Goal: Transaction & Acquisition: Purchase product/service

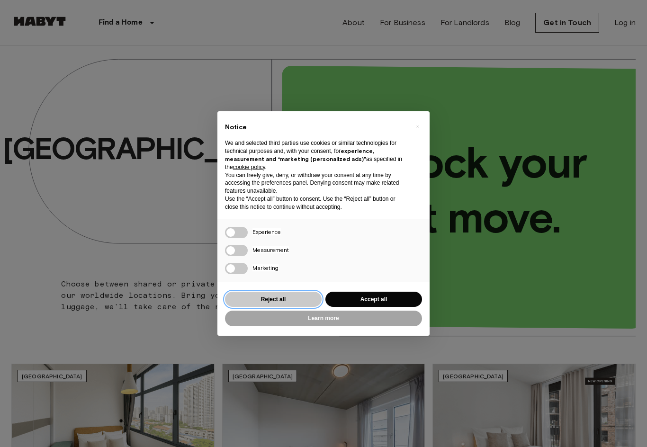
click at [276, 296] on button "Reject all" at bounding box center [273, 300] width 97 height 16
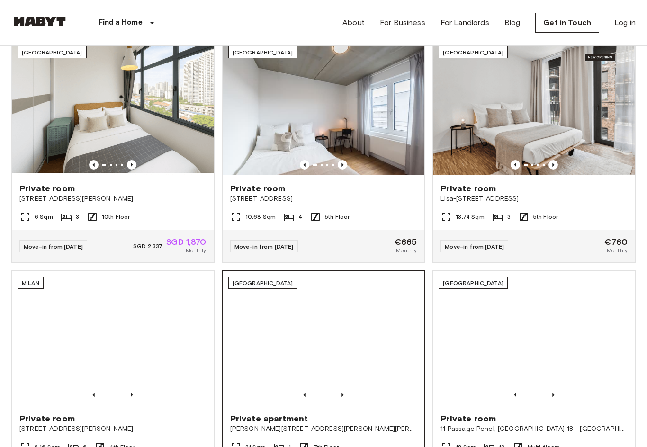
scroll to position [285, 0]
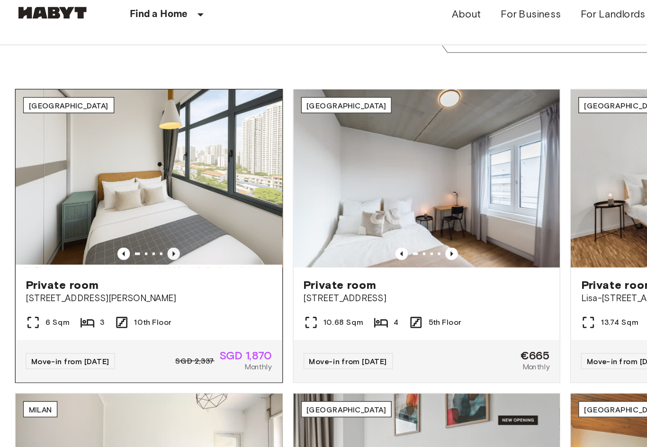
click at [135, 200] on icon "Previous image" at bounding box center [131, 204] width 9 height 9
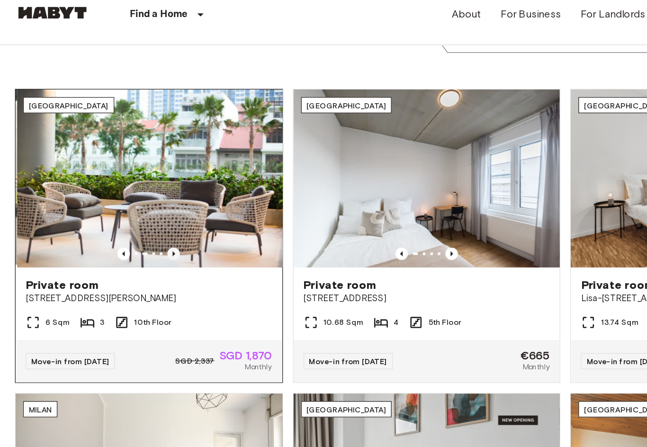
click at [135, 200] on icon "Previous image" at bounding box center [131, 204] width 9 height 9
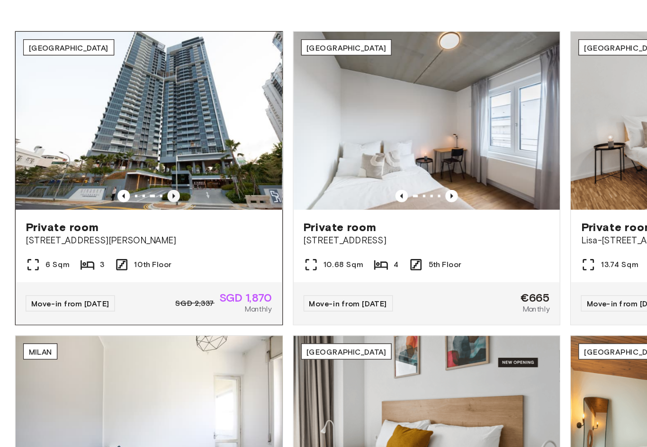
click at [133, 200] on icon "Previous image" at bounding box center [131, 204] width 9 height 9
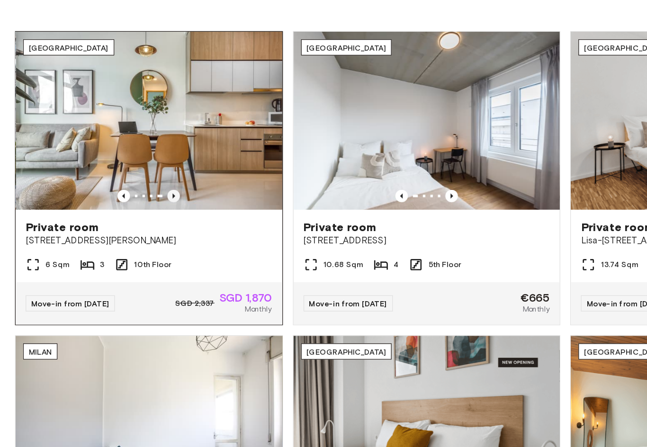
click at [133, 200] on icon "Previous image" at bounding box center [131, 204] width 9 height 9
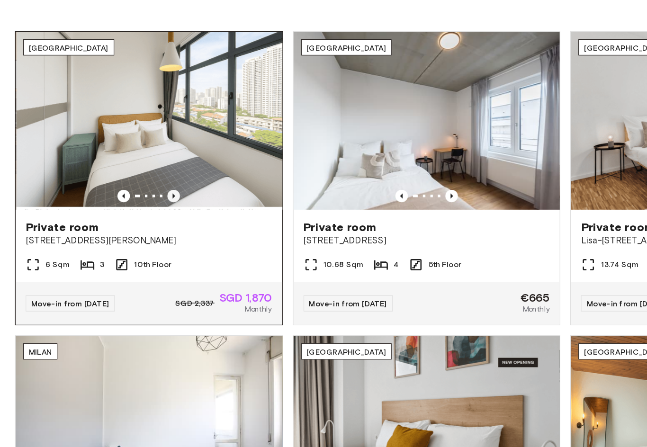
click at [133, 200] on icon "Previous image" at bounding box center [131, 204] width 9 height 9
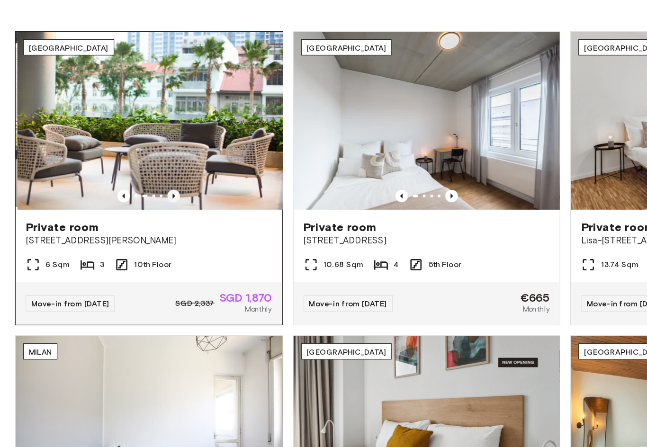
click at [133, 200] on icon "Previous image" at bounding box center [131, 204] width 9 height 9
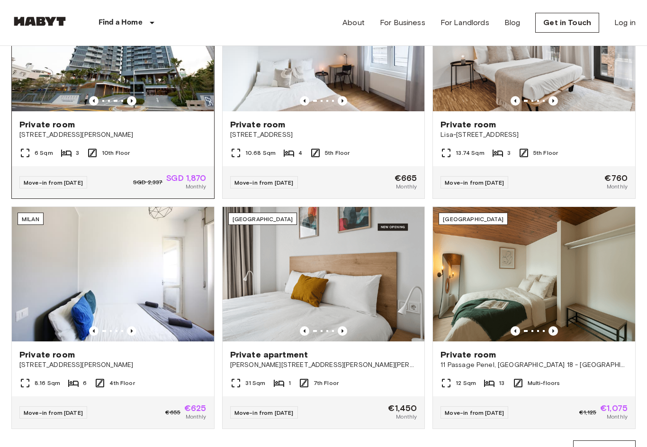
scroll to position [390, 0]
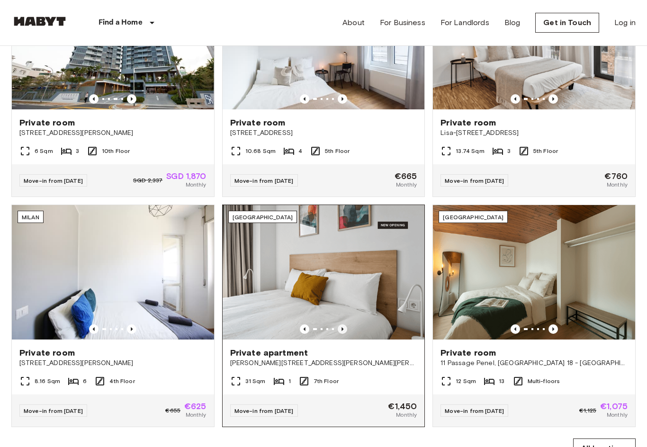
click at [344, 328] on icon "Previous image" at bounding box center [342, 329] width 9 height 9
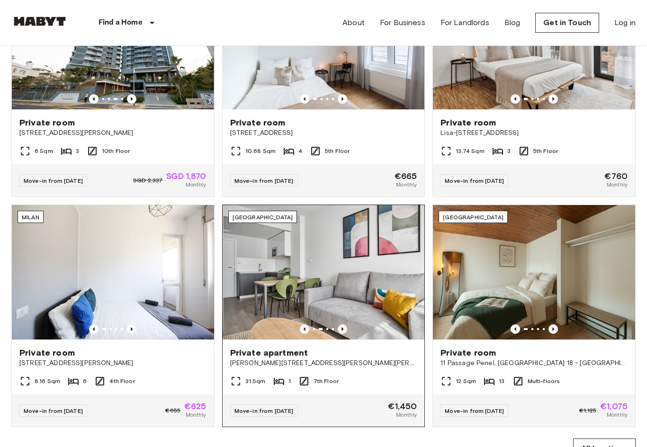
click at [344, 328] on icon "Previous image" at bounding box center [342, 329] width 9 height 9
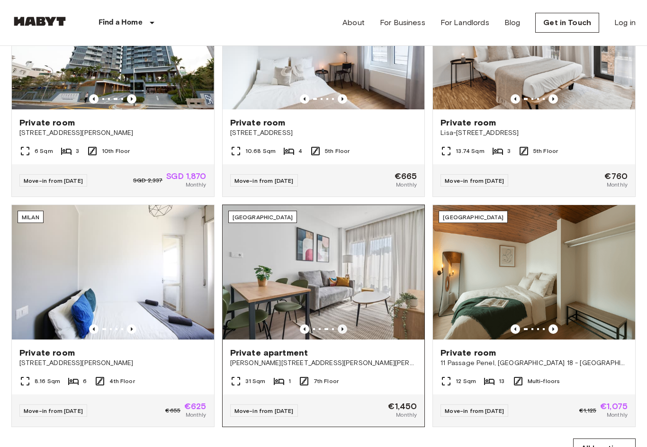
click at [344, 328] on icon "Previous image" at bounding box center [342, 329] width 9 height 9
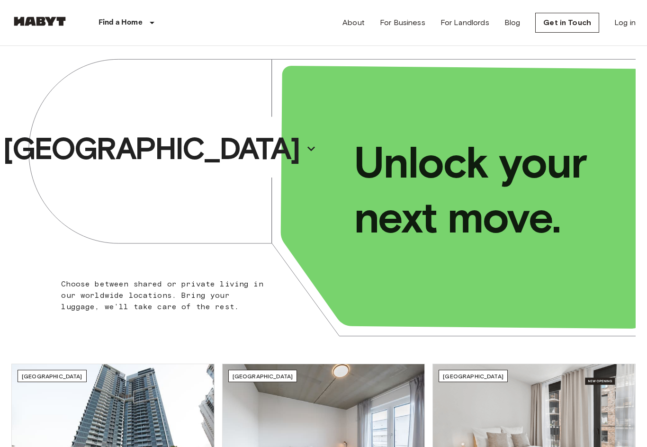
scroll to position [0, 0]
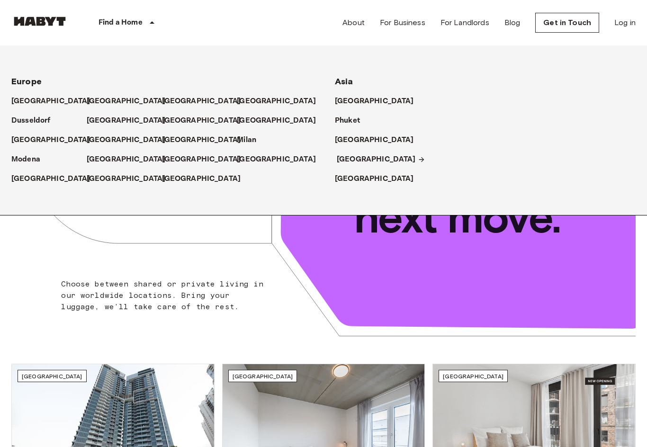
click at [349, 156] on p "[GEOGRAPHIC_DATA]" at bounding box center [376, 159] width 79 height 11
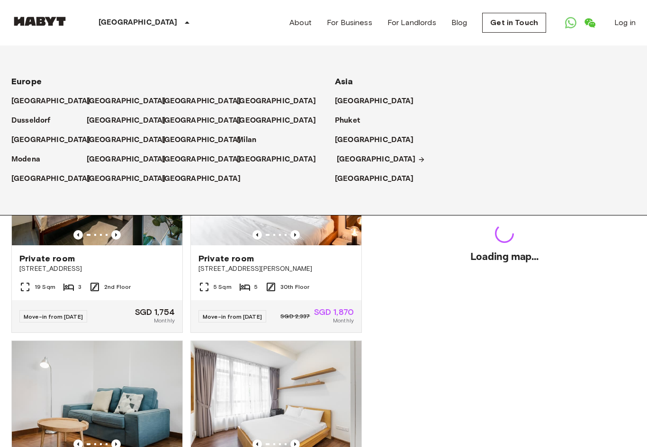
click at [362, 159] on p "[GEOGRAPHIC_DATA]" at bounding box center [376, 159] width 79 height 11
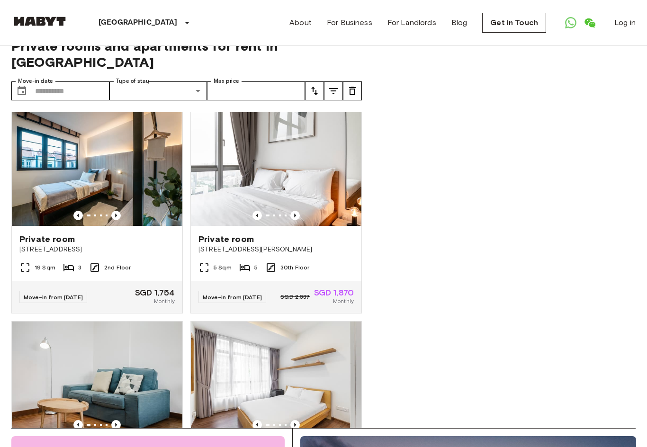
scroll to position [14, 0]
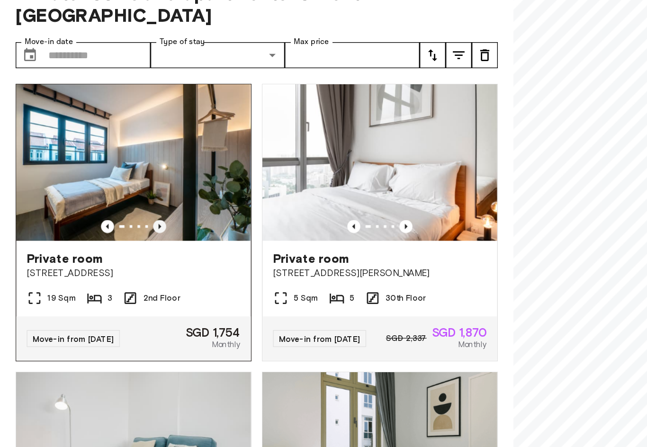
click at [116, 219] on icon "Previous image" at bounding box center [116, 221] width 2 height 4
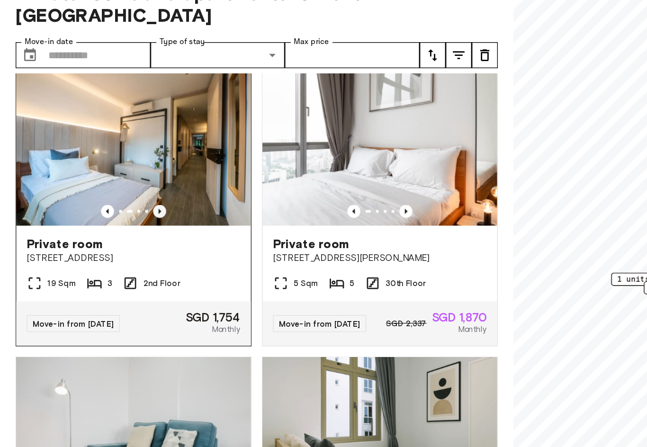
click at [116, 209] on icon "Previous image" at bounding box center [116, 211] width 2 height 4
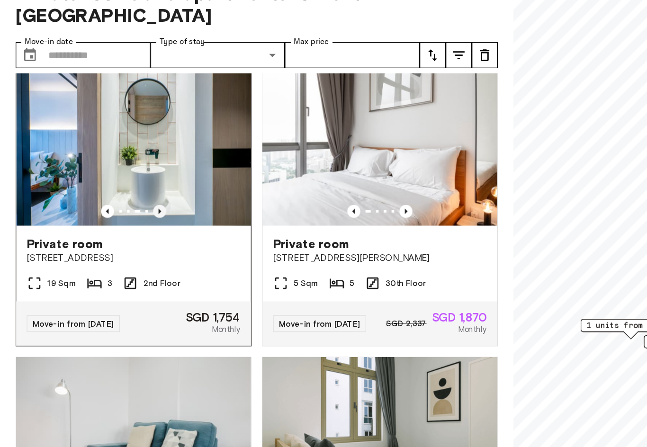
click at [116, 209] on icon "Previous image" at bounding box center [116, 211] width 2 height 4
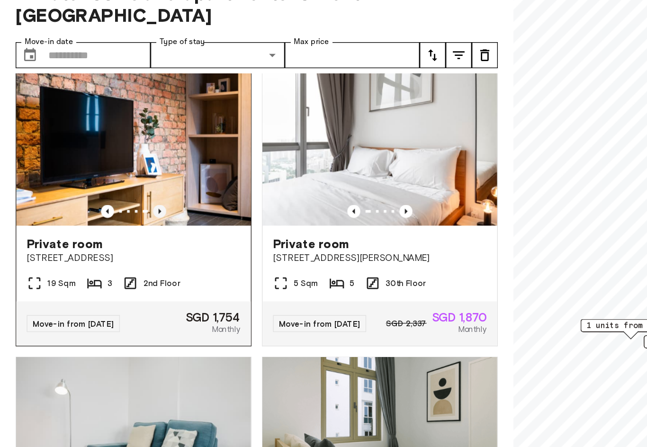
click at [116, 209] on icon "Previous image" at bounding box center [116, 211] width 2 height 4
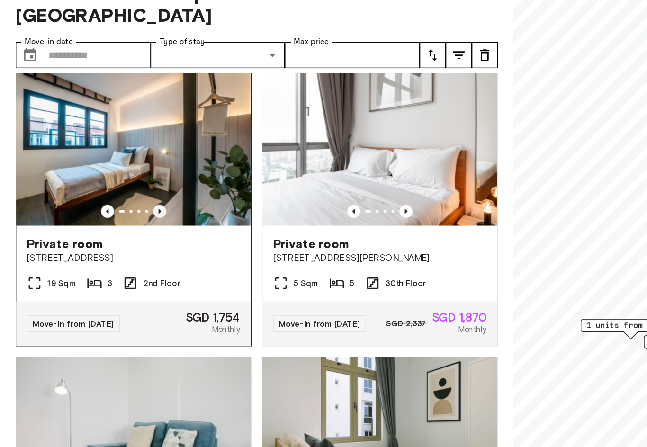
click at [116, 209] on icon "Previous image" at bounding box center [116, 211] width 2 height 4
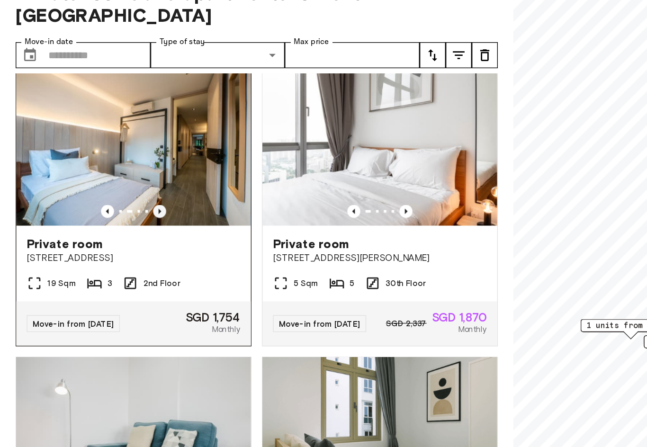
click at [116, 209] on icon "Previous image" at bounding box center [116, 211] width 2 height 4
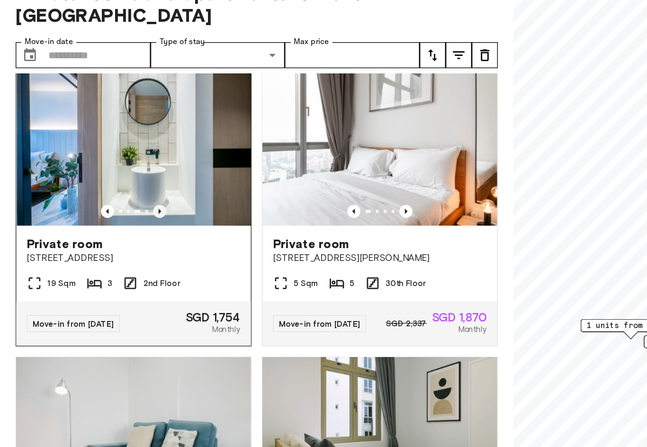
click at [116, 209] on icon "Previous image" at bounding box center [116, 211] width 2 height 4
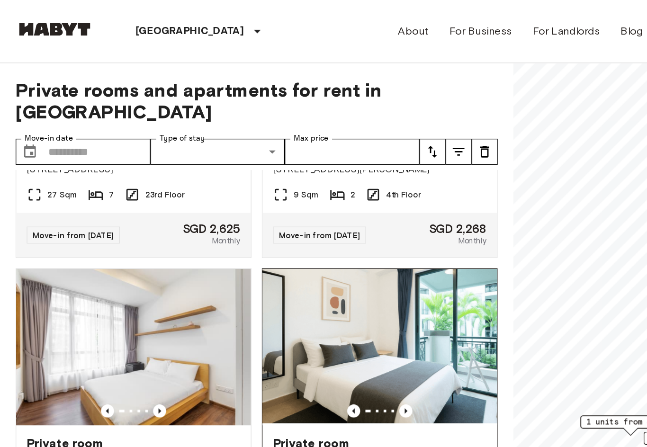
scroll to position [0, 0]
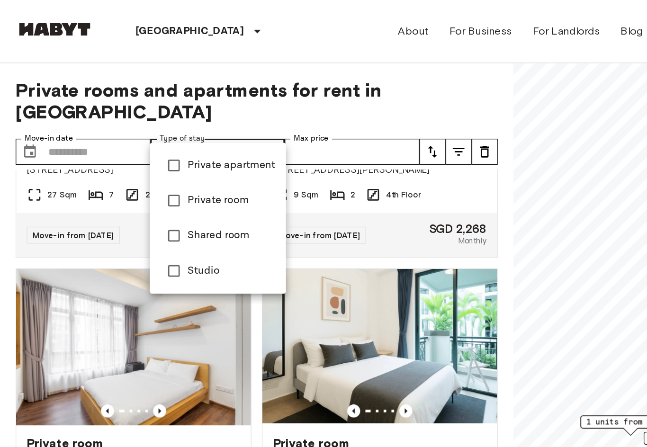
type input "**********"
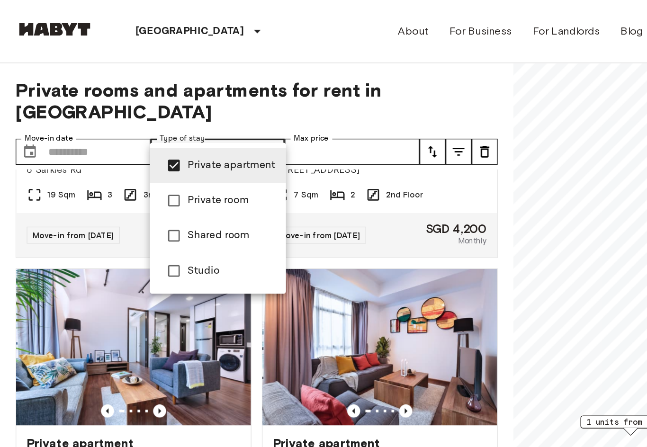
click at [212, 38] on div at bounding box center [323, 223] width 647 height 447
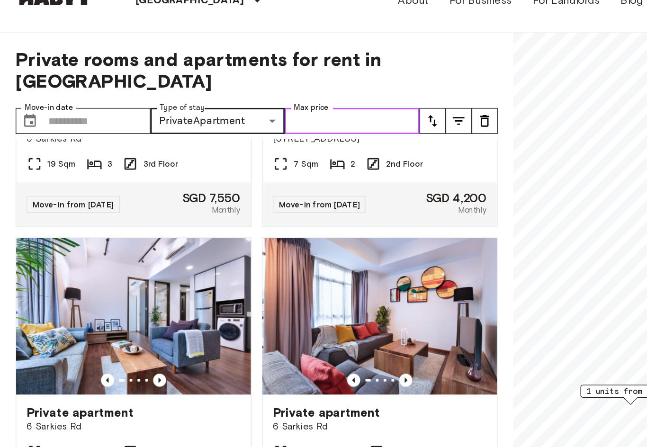
click at [289, 101] on input "Max price" at bounding box center [256, 110] width 98 height 19
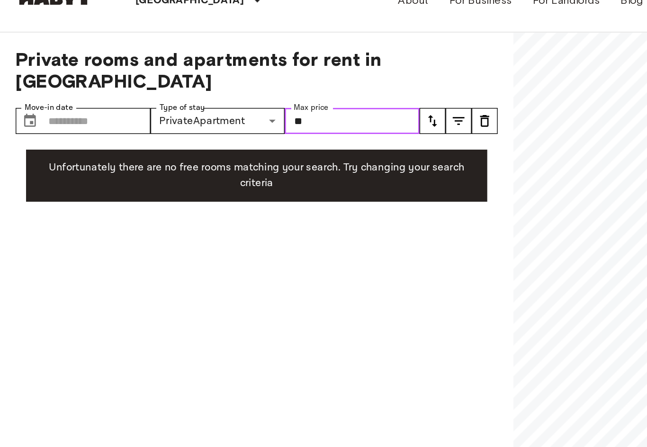
type input "*"
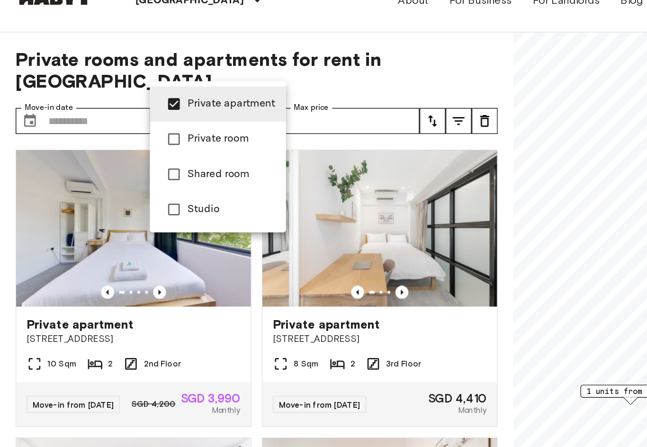
click at [162, 169] on span "Studio" at bounding box center [168, 174] width 64 height 11
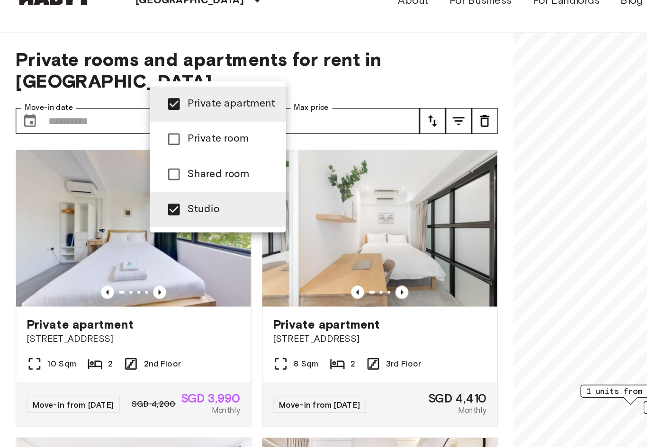
type input "******"
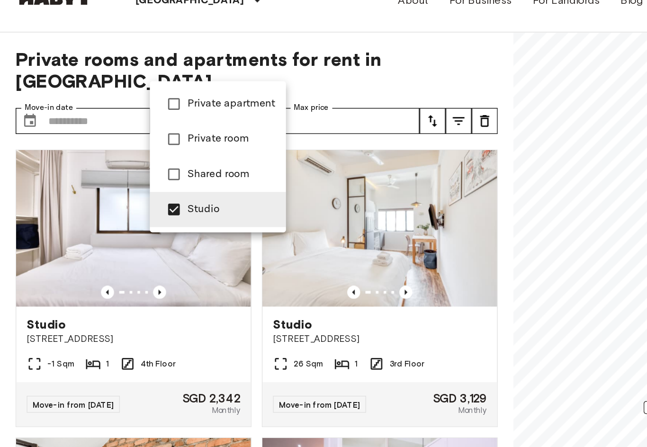
click at [251, 69] on div at bounding box center [323, 223] width 647 height 447
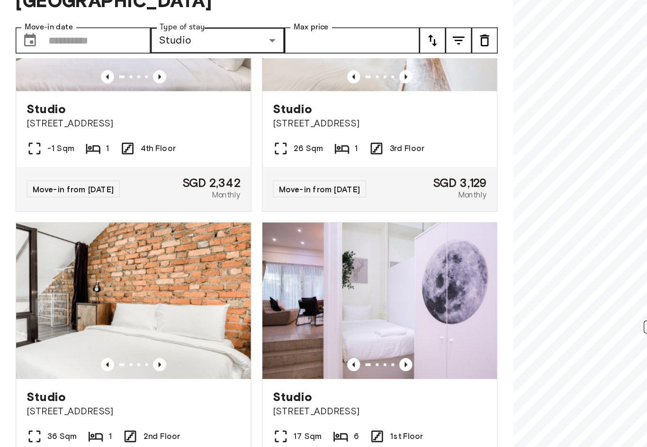
scroll to position [92, 0]
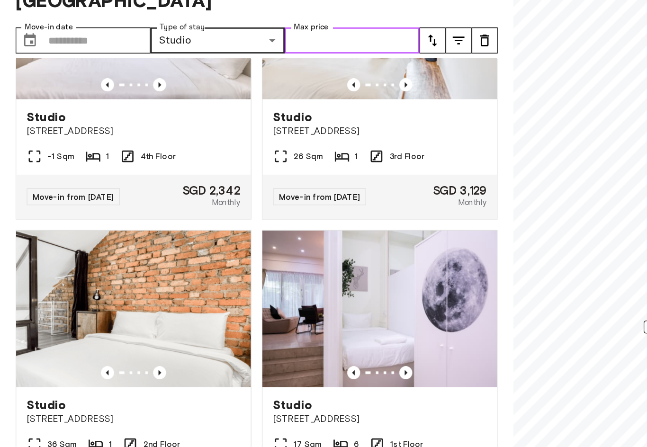
click at [260, 101] on input "Max price" at bounding box center [256, 110] width 98 height 19
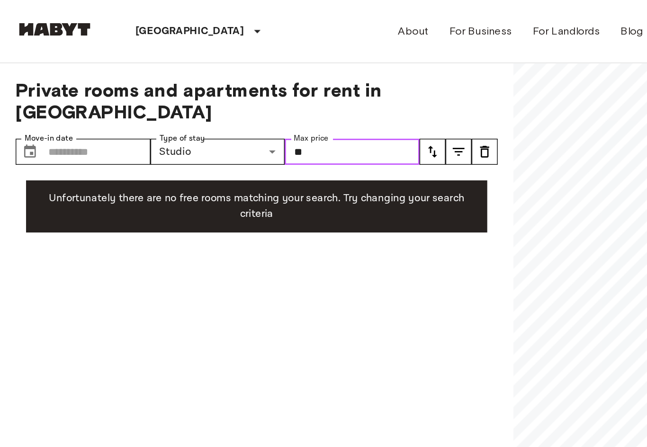
type input "*"
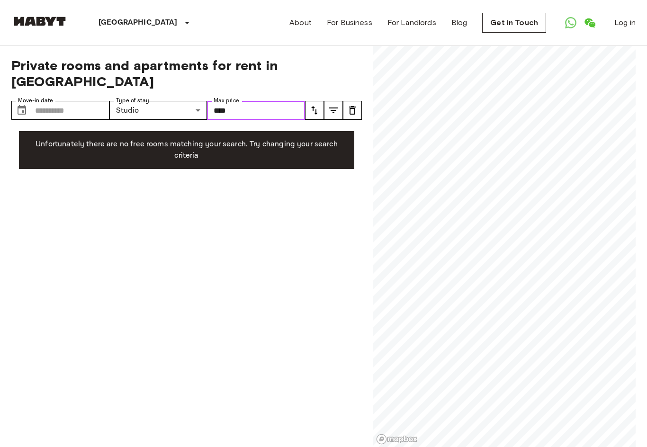
click at [260, 101] on input "****" at bounding box center [256, 110] width 98 height 19
type input "*"
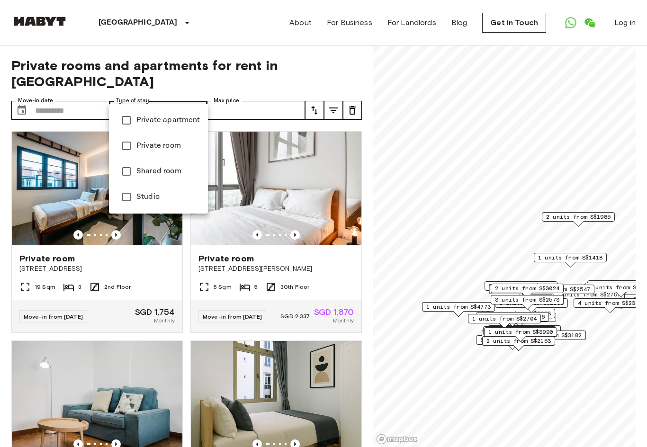
click at [3, 208] on div at bounding box center [323, 223] width 647 height 447
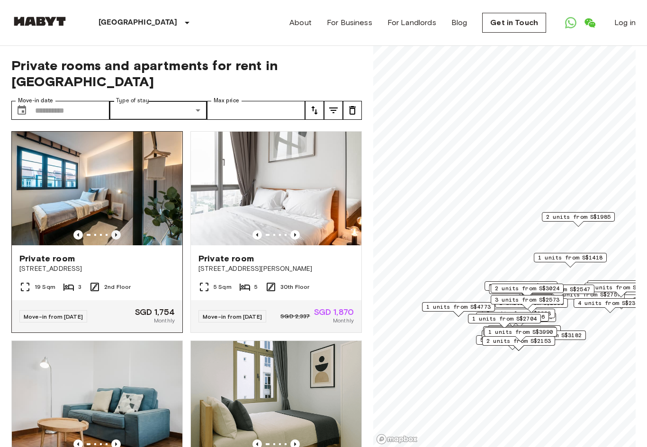
click at [117, 230] on icon "Previous image" at bounding box center [115, 234] width 9 height 9
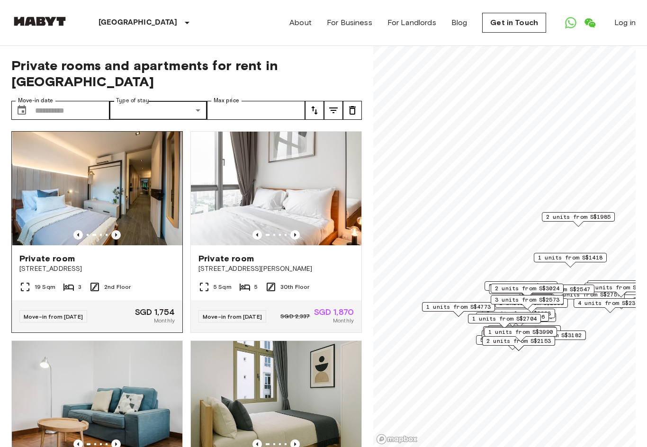
click at [117, 230] on icon "Previous image" at bounding box center [115, 234] width 9 height 9
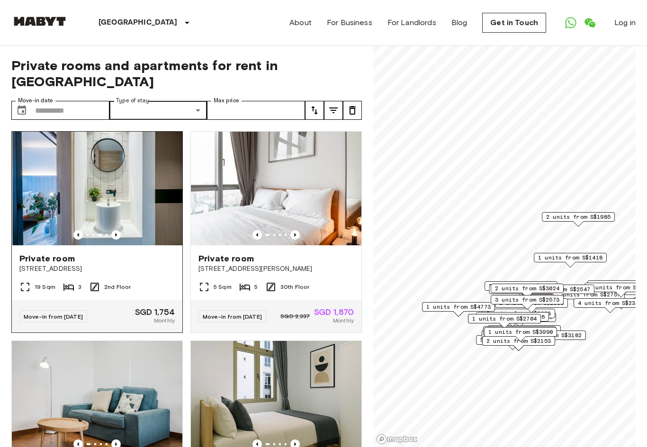
click at [106, 173] on img at bounding box center [98, 189] width 171 height 114
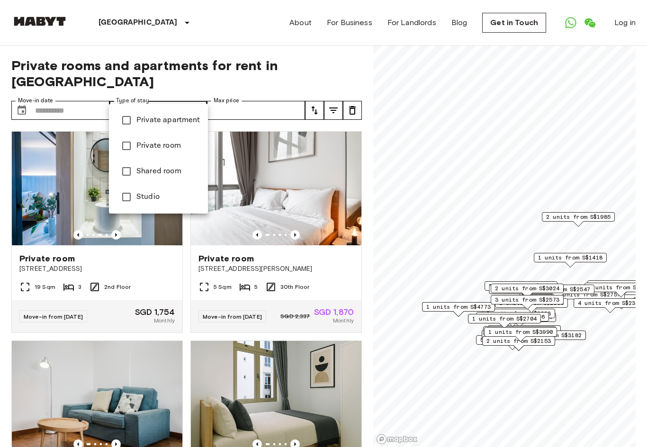
click at [147, 198] on span "Studio" at bounding box center [168, 196] width 64 height 11
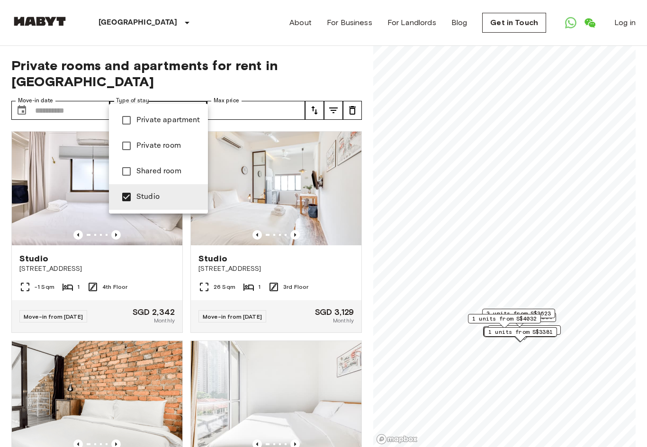
type input "******"
click at [4, 220] on div at bounding box center [323, 223] width 647 height 447
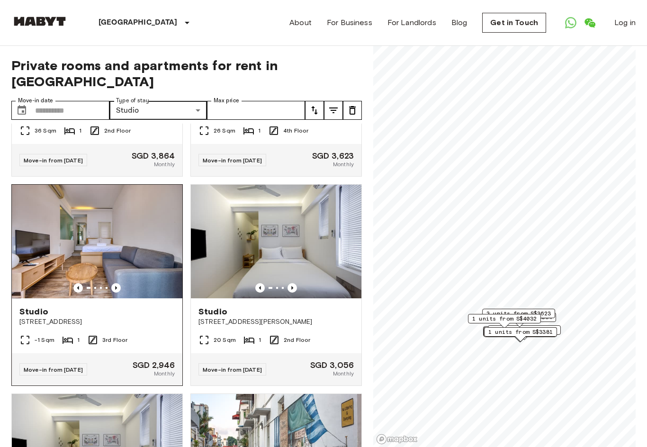
scroll to position [369, 0]
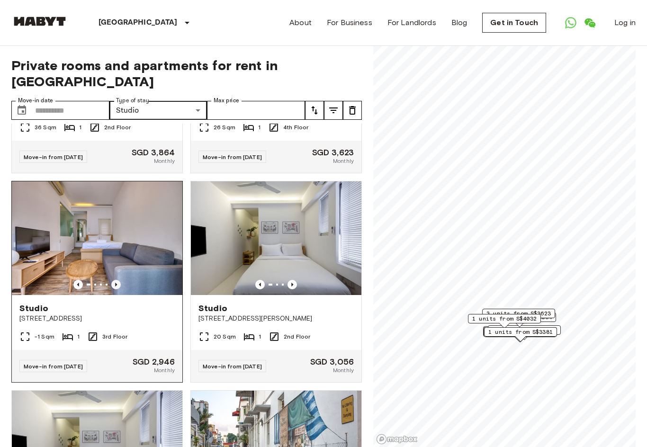
click at [114, 280] on icon "Previous image" at bounding box center [115, 284] width 9 height 9
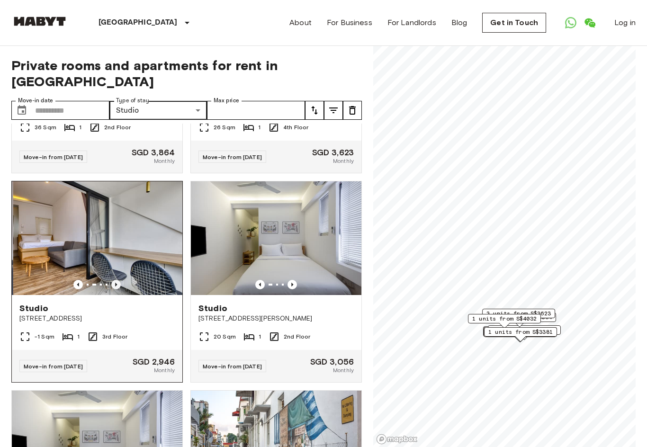
click at [114, 280] on icon "Previous image" at bounding box center [115, 284] width 9 height 9
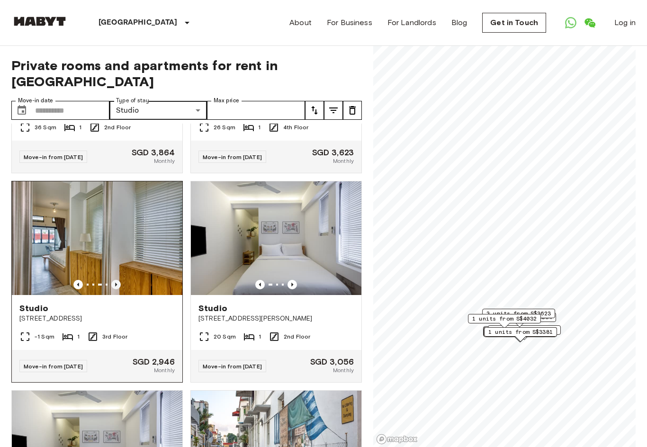
click at [114, 280] on icon "Previous image" at bounding box center [115, 284] width 9 height 9
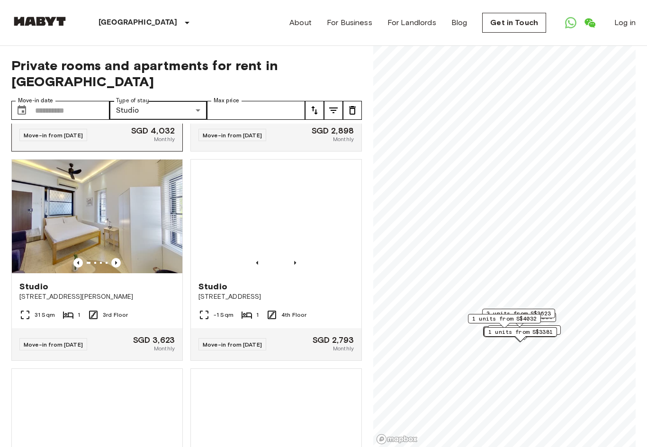
scroll to position [1020, 0]
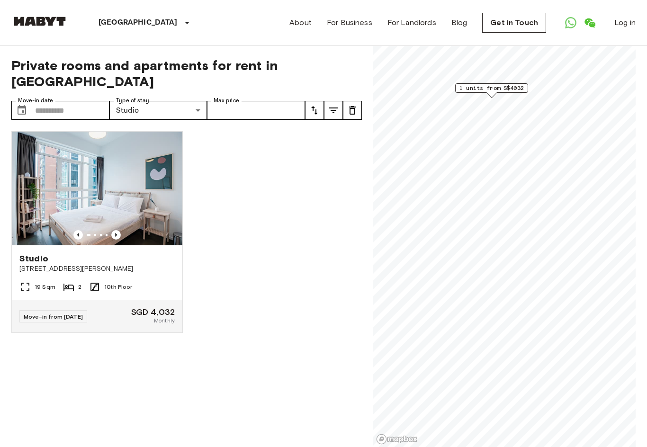
click at [345, 258] on div "Private rooms and apartments for rent in [GEOGRAPHIC_DATA] Move-in date ​ Move-…" at bounding box center [323, 247] width 625 height 402
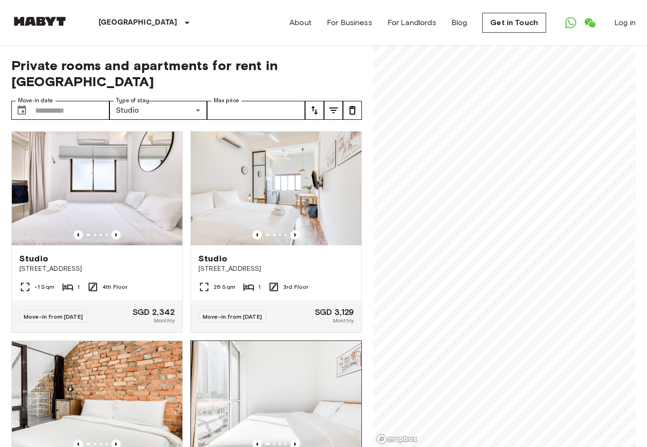
click at [225, 343] on div "Private rooms and apartments for rent in [GEOGRAPHIC_DATA] Move-in date ​ Move-…" at bounding box center [323, 247] width 625 height 402
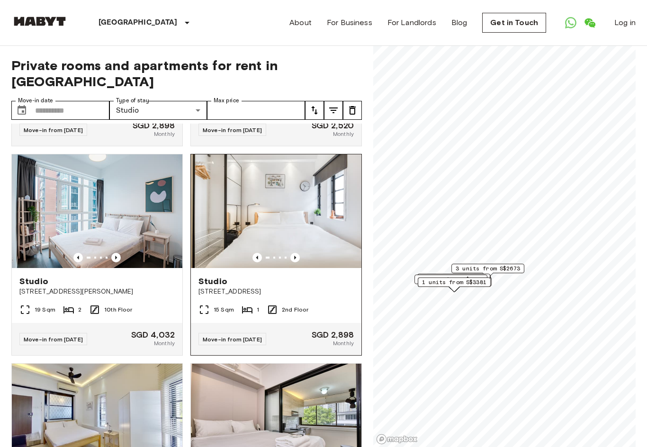
scroll to position [1024, 0]
click at [296, 254] on icon "Previous image" at bounding box center [295, 258] width 9 height 9
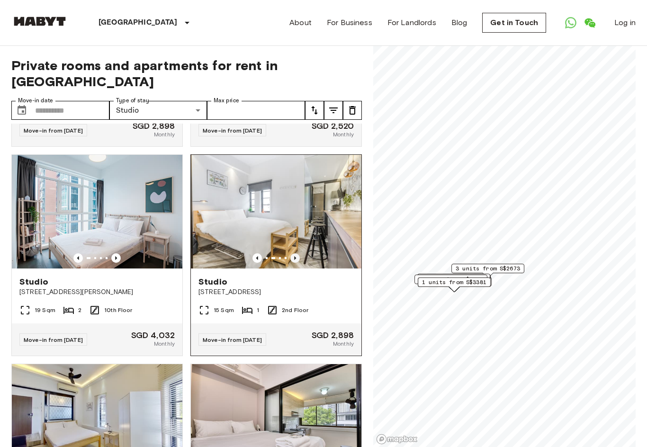
click at [296, 254] on icon "Previous image" at bounding box center [295, 258] width 9 height 9
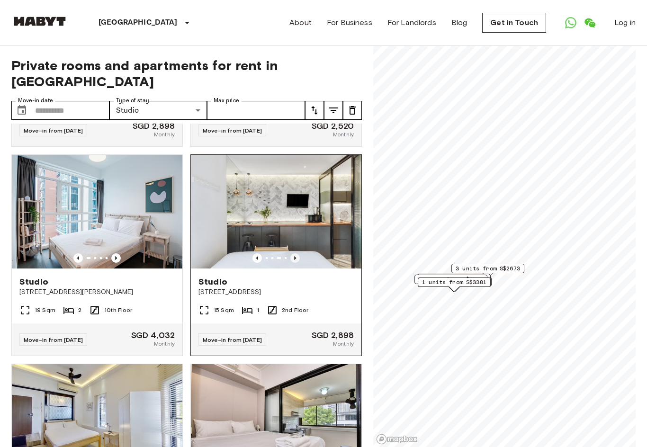
click at [296, 254] on icon "Previous image" at bounding box center [295, 258] width 9 height 9
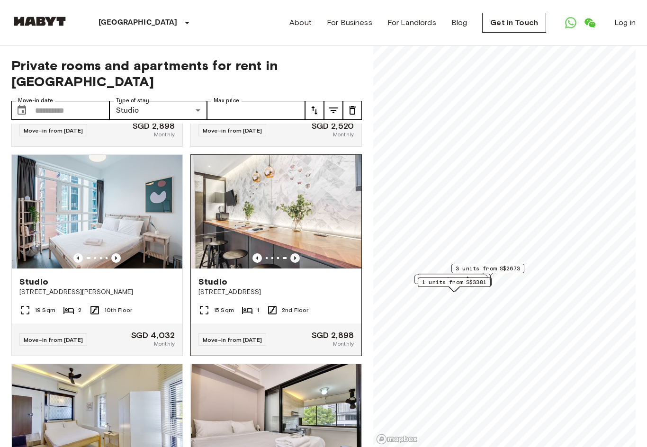
click at [296, 254] on icon "Previous image" at bounding box center [295, 258] width 9 height 9
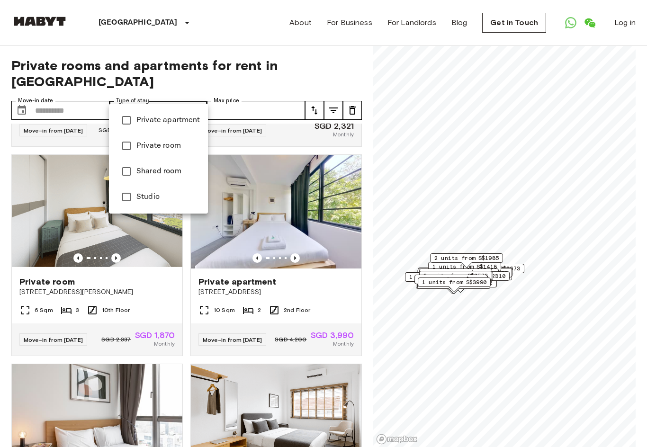
click at [187, 289] on div at bounding box center [323, 223] width 647 height 447
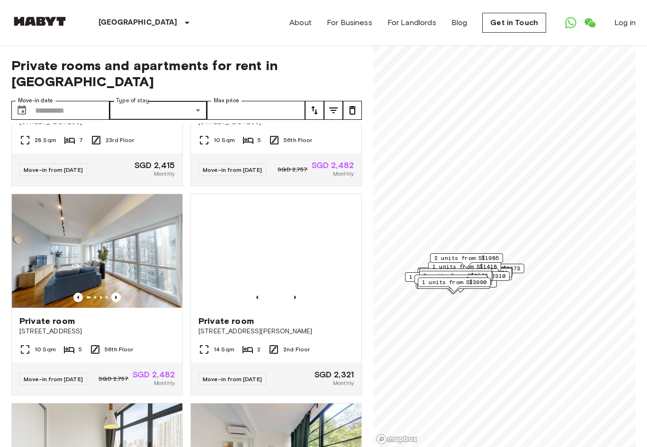
scroll to position [771, 0]
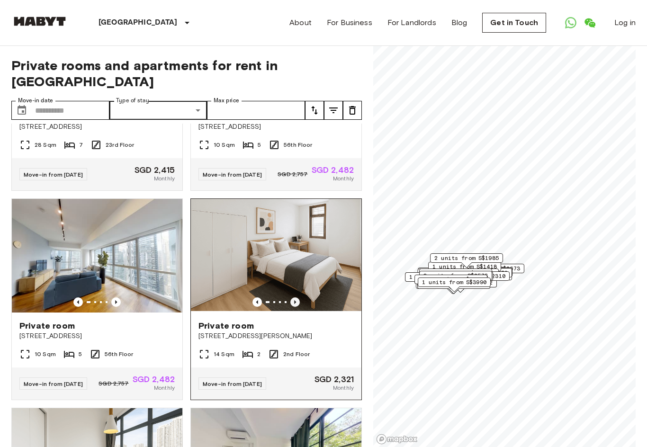
click at [294, 303] on icon "Previous image" at bounding box center [295, 302] width 9 height 9
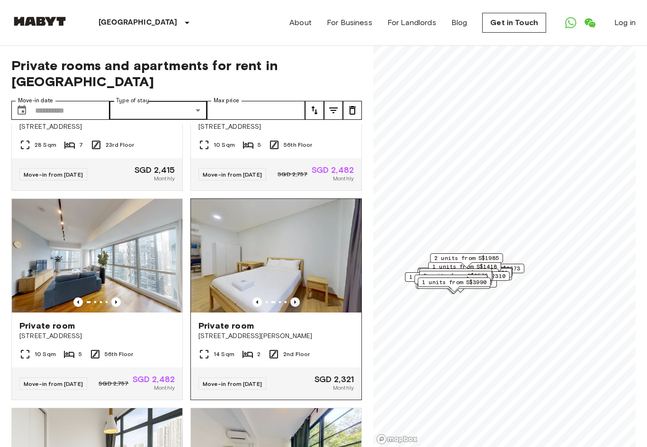
click at [294, 303] on icon "Previous image" at bounding box center [295, 302] width 9 height 9
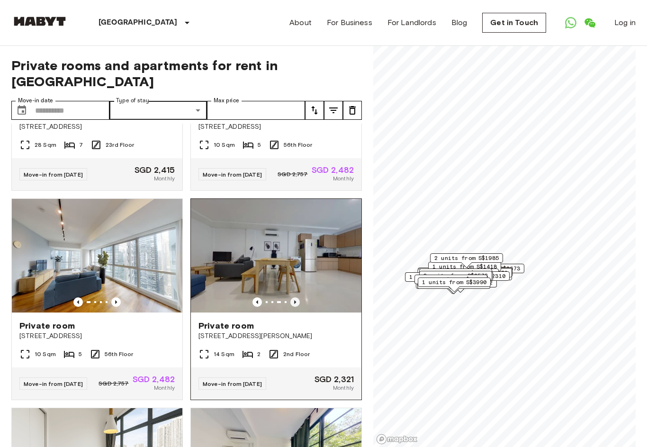
click at [294, 303] on icon "Previous image" at bounding box center [295, 302] width 9 height 9
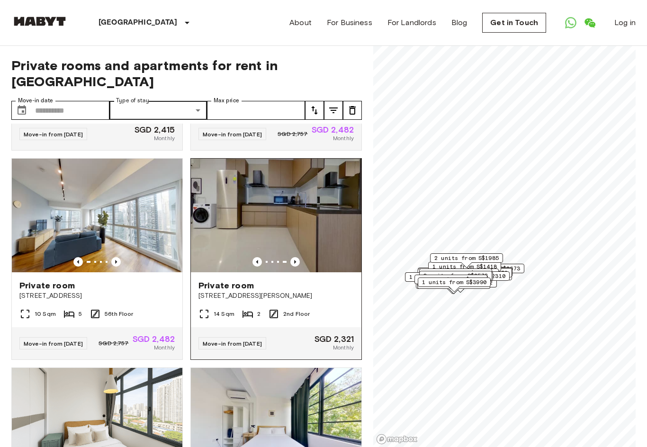
scroll to position [818, 0]
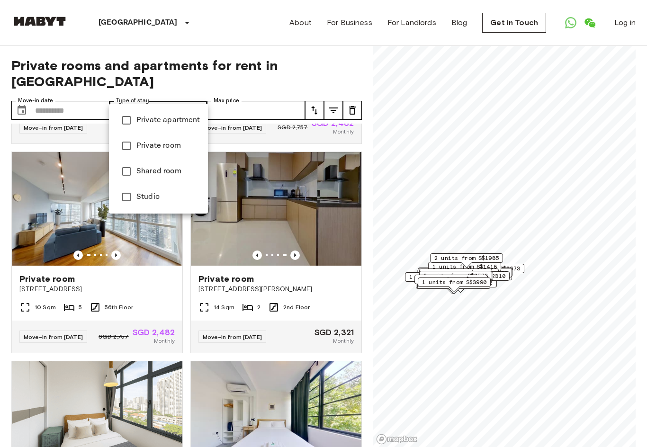
click at [203, 92] on div at bounding box center [323, 223] width 647 height 447
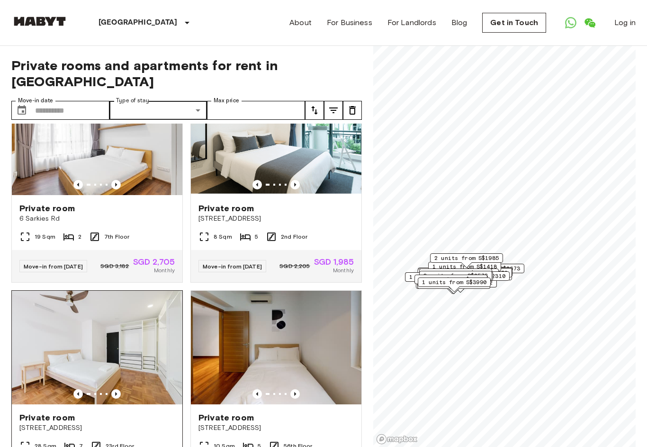
scroll to position [450, 0]
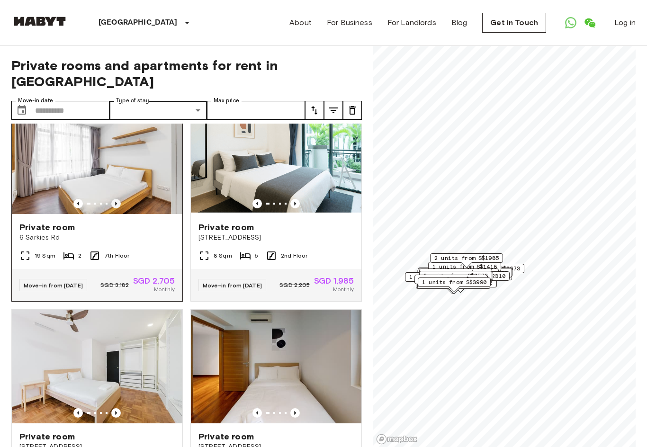
click at [115, 199] on icon "Previous image" at bounding box center [115, 203] width 9 height 9
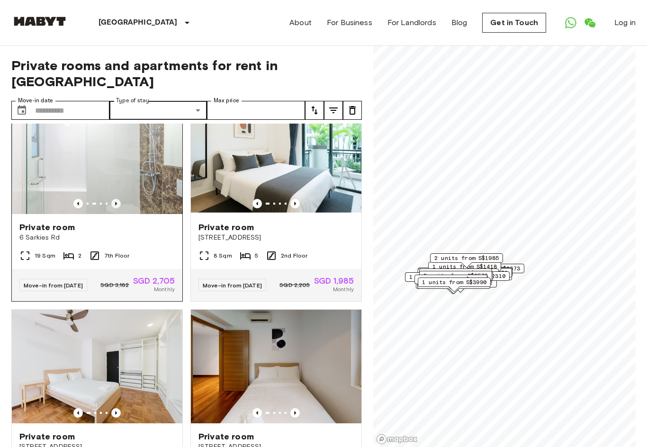
click at [115, 199] on icon "Previous image" at bounding box center [115, 203] width 9 height 9
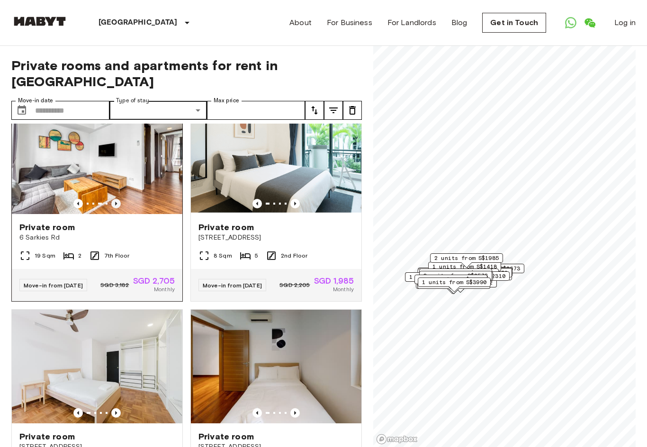
click at [115, 199] on icon "Previous image" at bounding box center [115, 203] width 9 height 9
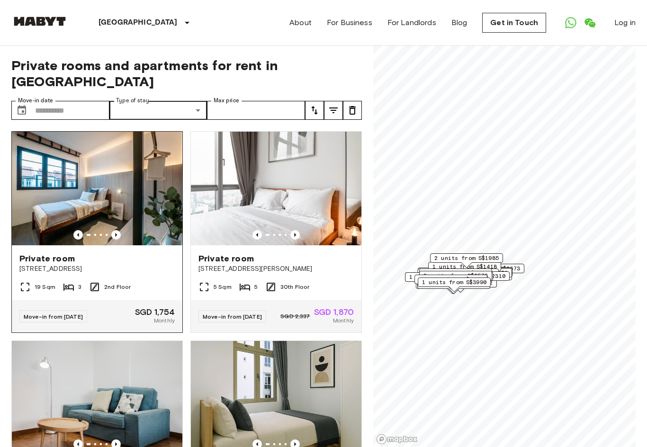
scroll to position [0, 0]
click at [111, 175] on img at bounding box center [97, 189] width 171 height 114
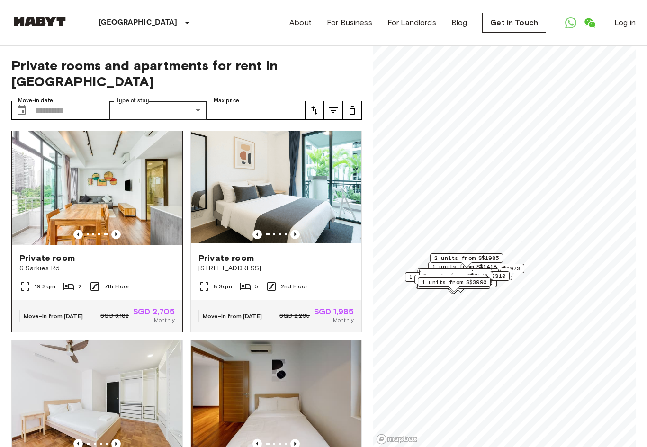
scroll to position [418, 0]
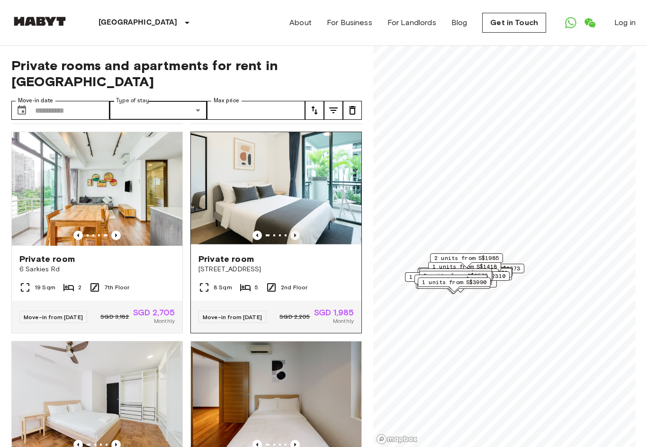
click at [298, 231] on icon "Previous image" at bounding box center [295, 235] width 9 height 9
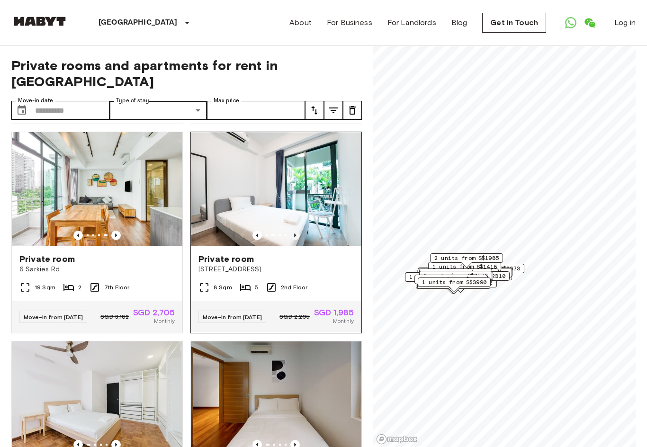
click at [298, 231] on icon "Previous image" at bounding box center [295, 235] width 9 height 9
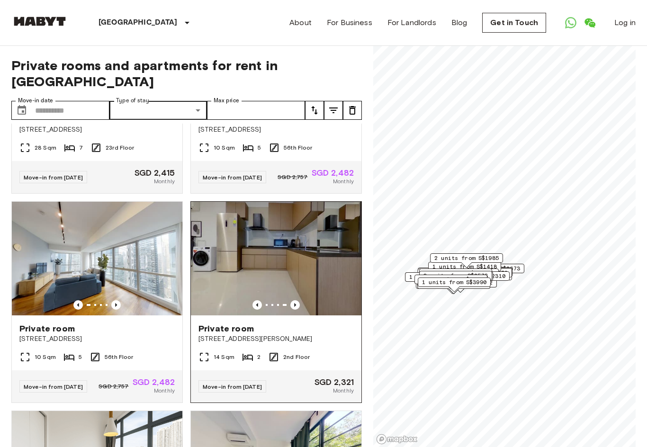
scroll to position [770, 0]
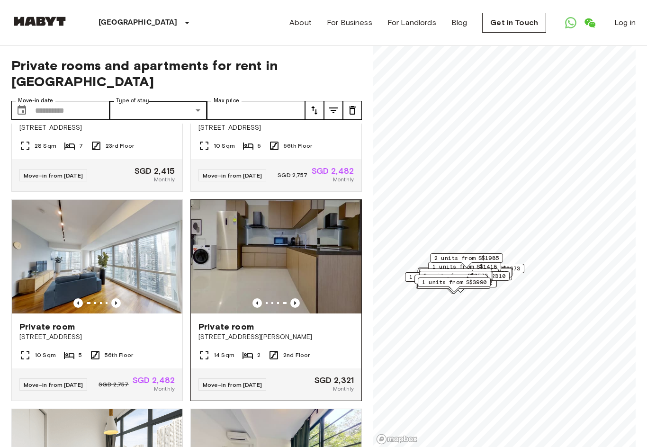
click at [248, 270] on img at bounding box center [276, 257] width 171 height 114
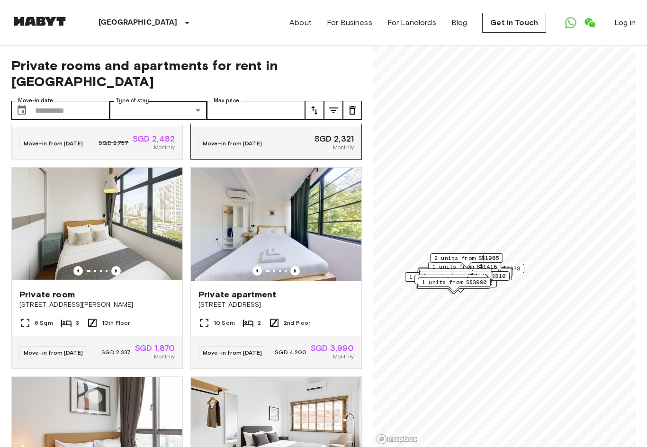
scroll to position [1020, 0]
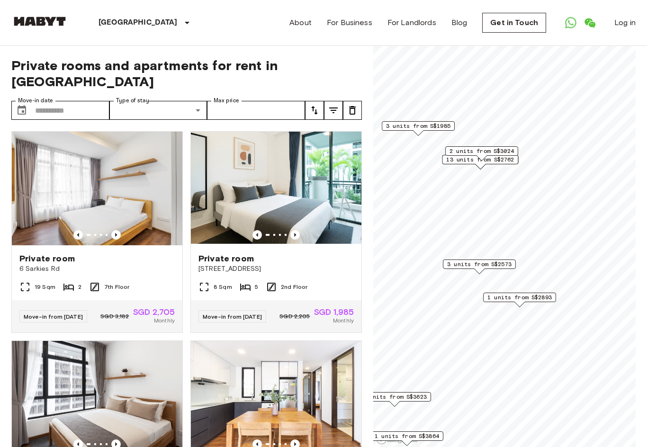
click at [436, 125] on span "3 units from S$1985" at bounding box center [418, 126] width 64 height 9
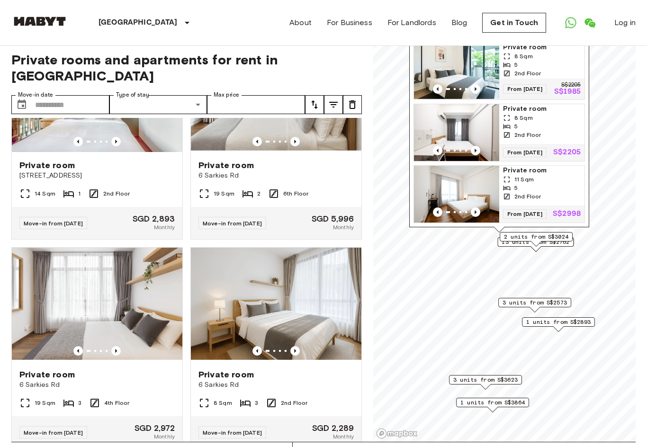
scroll to position [2083, 0]
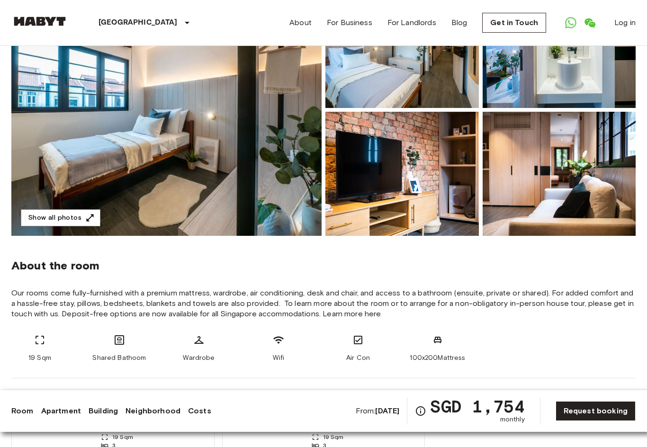
scroll to position [138, 0]
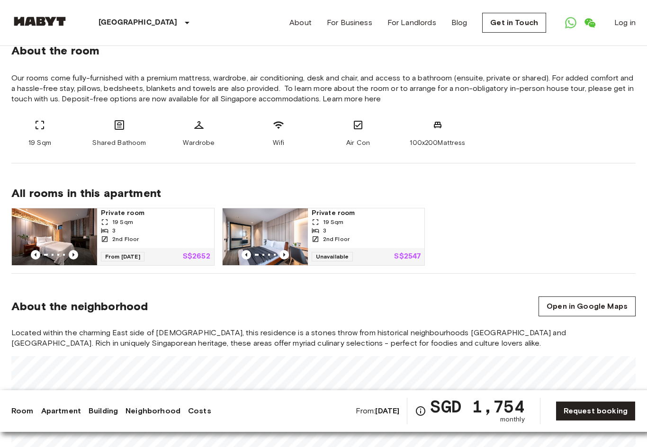
scroll to position [281, 0]
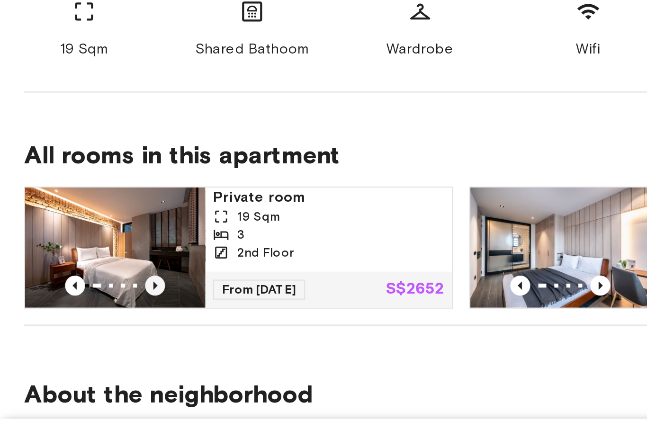
click at [71, 323] on icon "Previous image" at bounding box center [73, 327] width 9 height 9
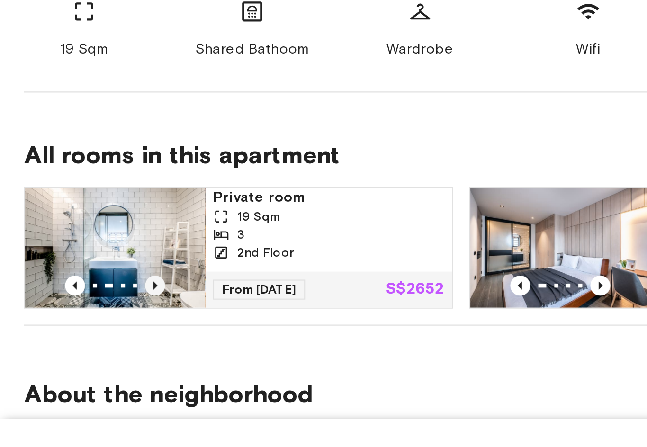
click at [71, 323] on icon "Previous image" at bounding box center [73, 327] width 9 height 9
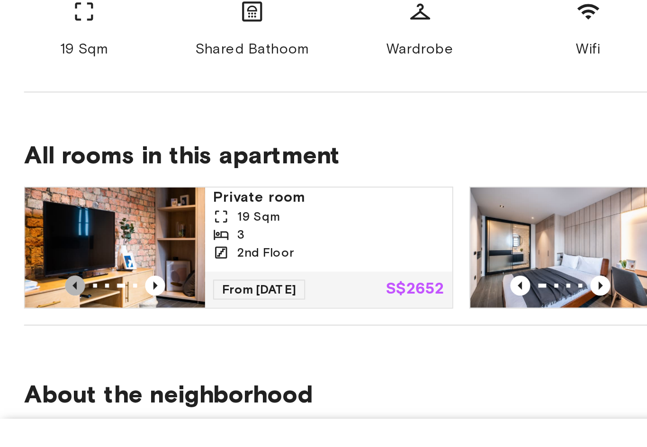
click at [36, 323] on icon "Previous image" at bounding box center [35, 327] width 9 height 9
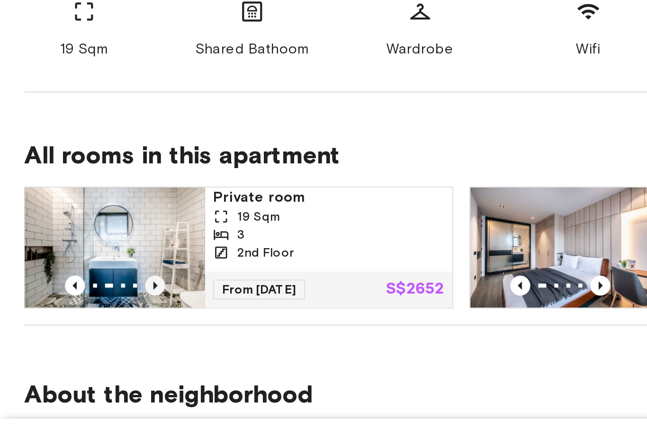
click at [72, 323] on icon "Previous image" at bounding box center [73, 327] width 9 height 9
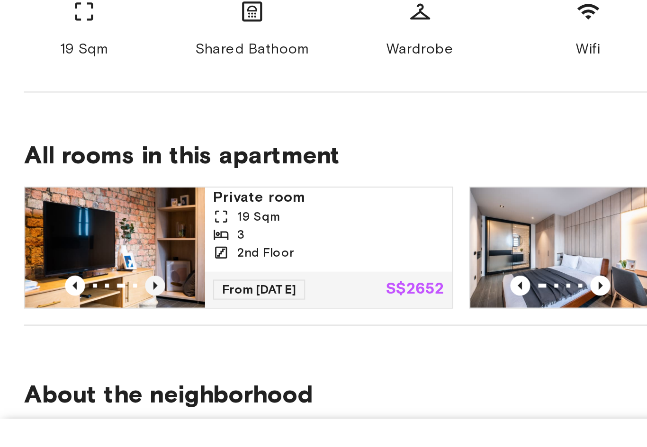
click at [72, 323] on icon "Previous image" at bounding box center [73, 327] width 9 height 9
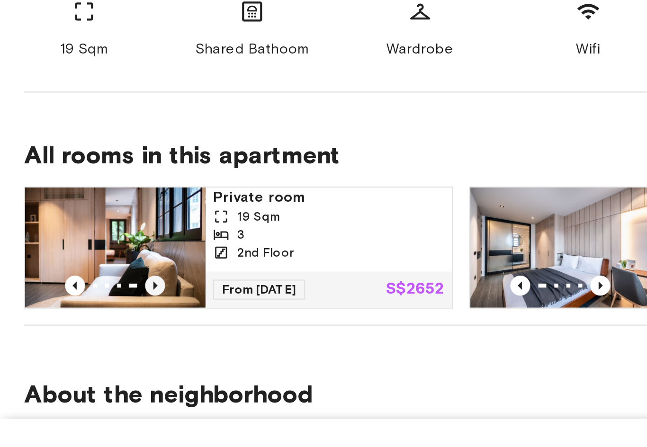
click at [72, 323] on icon "Previous image" at bounding box center [73, 327] width 9 height 9
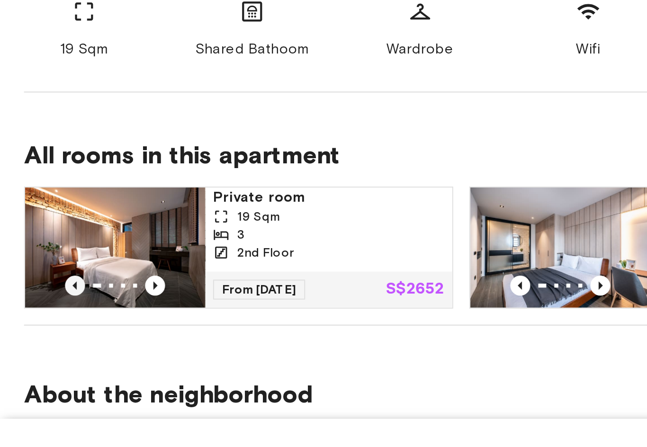
click at [36, 323] on icon "Previous image" at bounding box center [35, 327] width 9 height 9
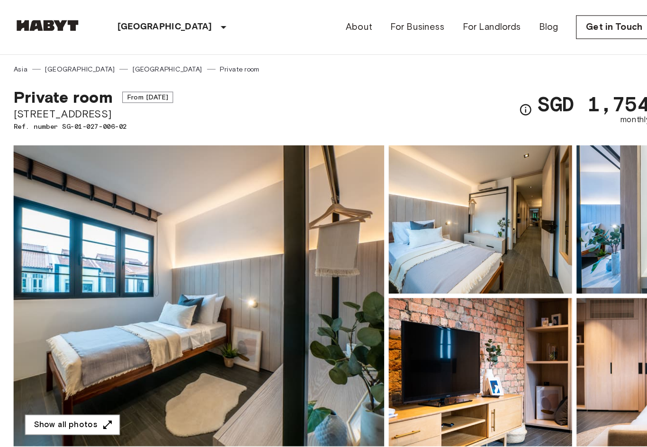
scroll to position [0, 0]
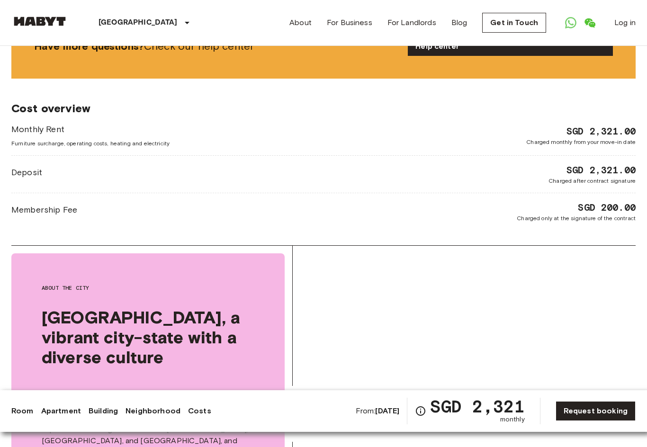
scroll to position [1206, 0]
